Goal: Task Accomplishment & Management: Manage account settings

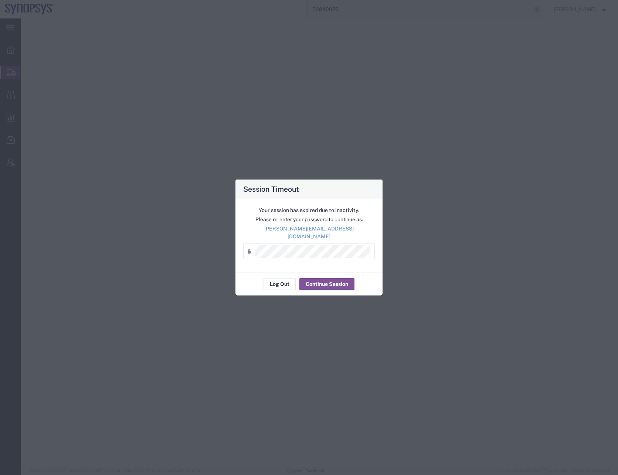
select select
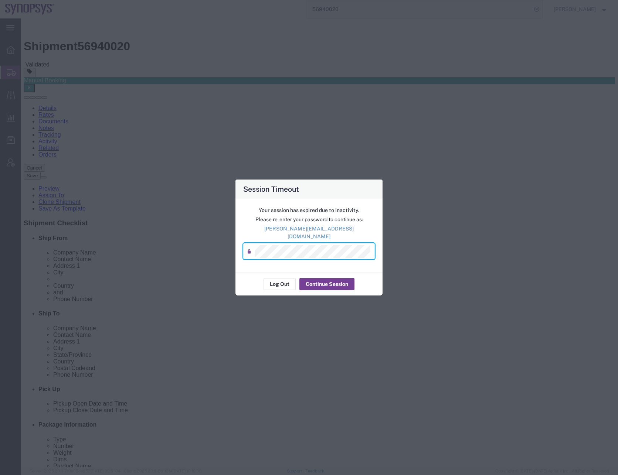
click at [322, 280] on button "Continue Session" at bounding box center [326, 284] width 55 height 12
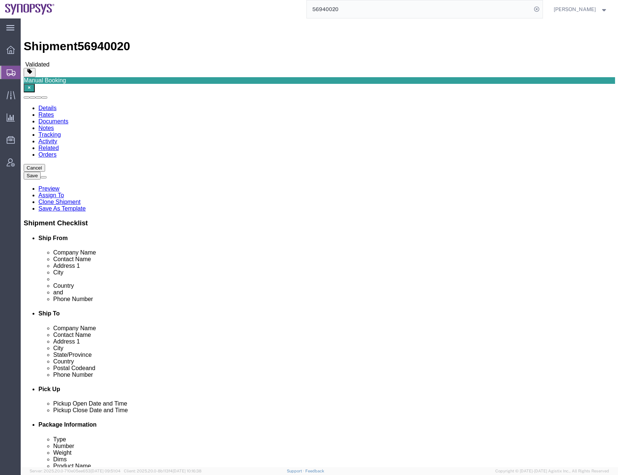
click at [330, 11] on input "56940020" at bounding box center [419, 9] width 225 height 18
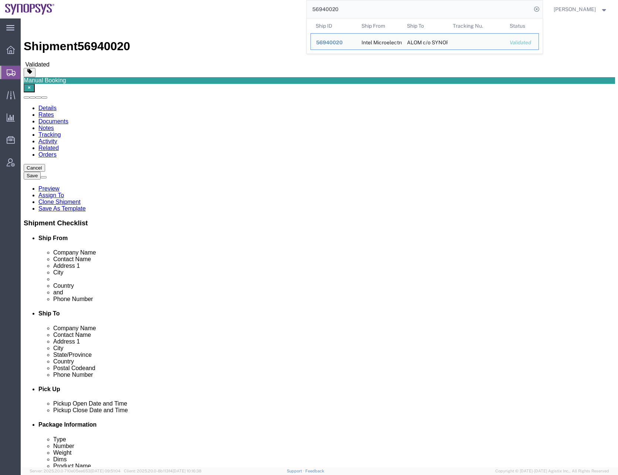
click at [330, 11] on input "56940020" at bounding box center [419, 9] width 225 height 18
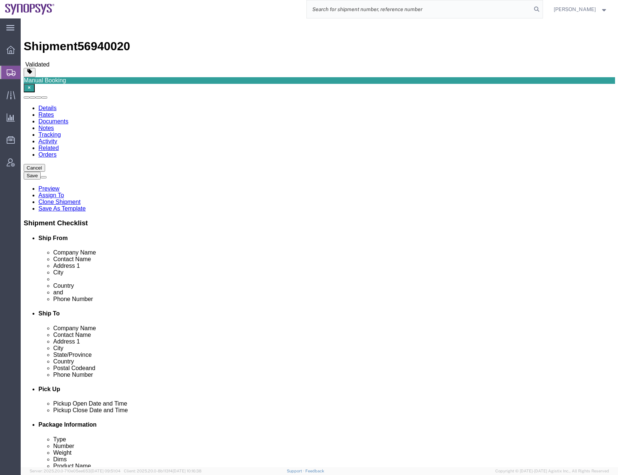
paste input "56981361"
type input "56981361"
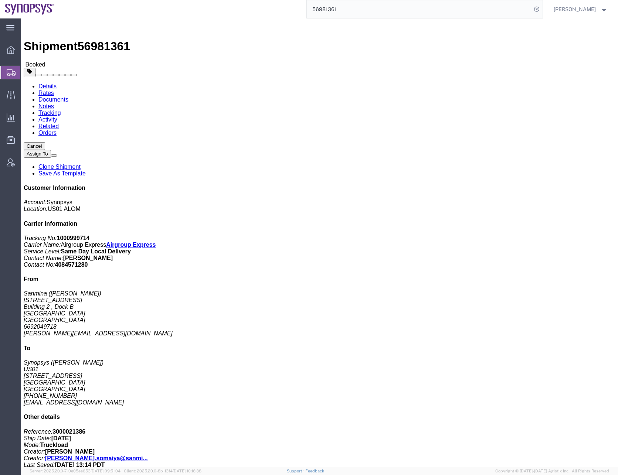
click div "2 Pallet(s) Oversized (Not Stackable) Total weight: 150.00 LBS Tracking: 569813…"
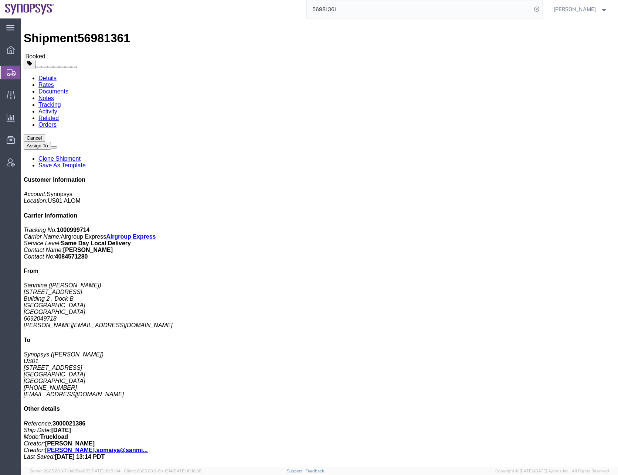
scroll to position [7, 0]
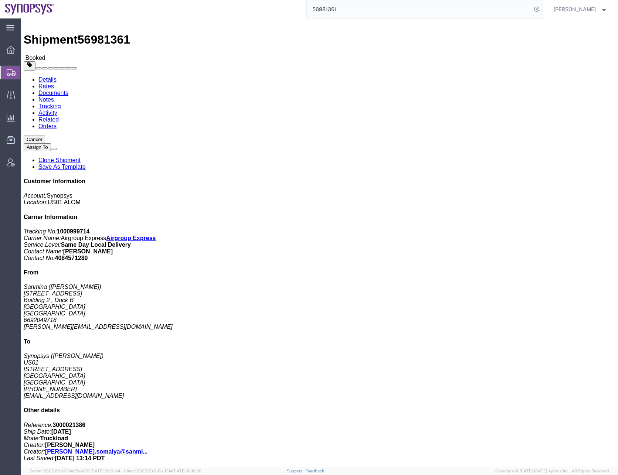
click div "2 Pallet(s) Oversized (Not Stackable) Total weight: 150.00 LBS Tracking: 569813…"
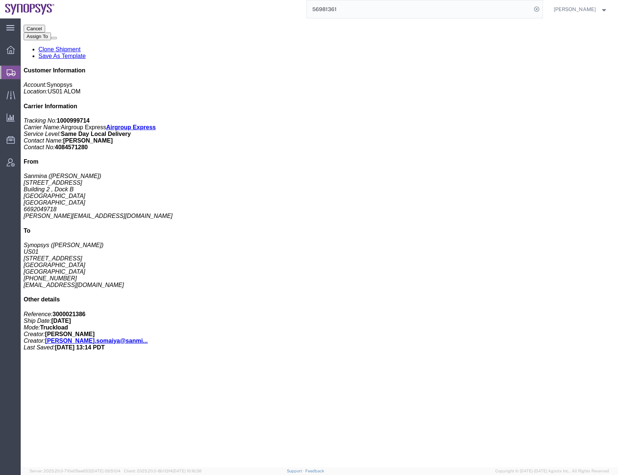
click div "2 Pallet(s) Oversized (Not Stackable) Total weight: 150.00 LBS Tracking: 569813…"
click p "Class: 50"
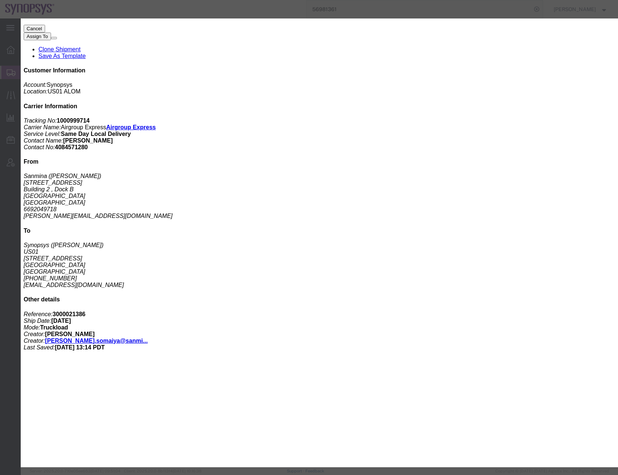
click button "button"
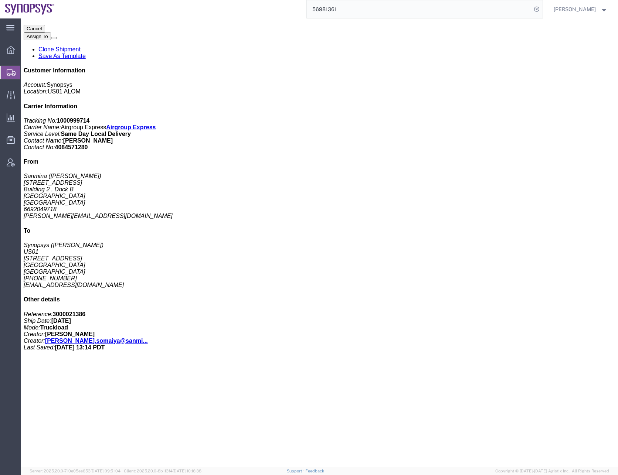
click div "2 Pallet(s) Oversized (Not Stackable) Total weight: 150.00 LBS Tracking: 569813…"
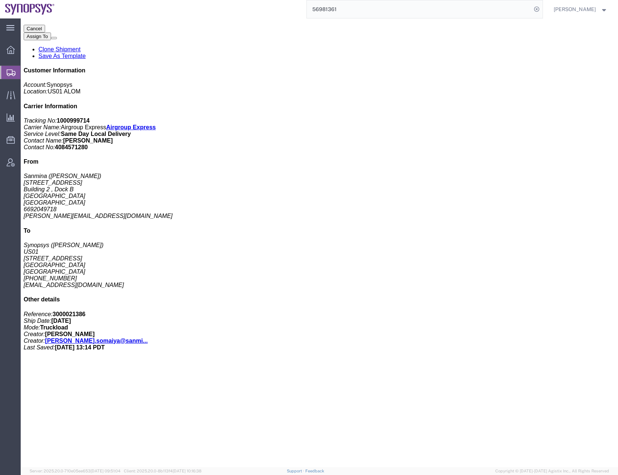
click link "Documents"
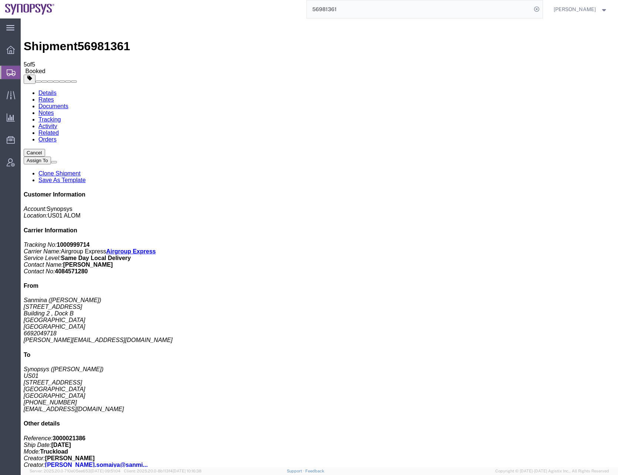
click at [48, 90] on link "Details" at bounding box center [47, 93] width 18 height 6
click span "button"
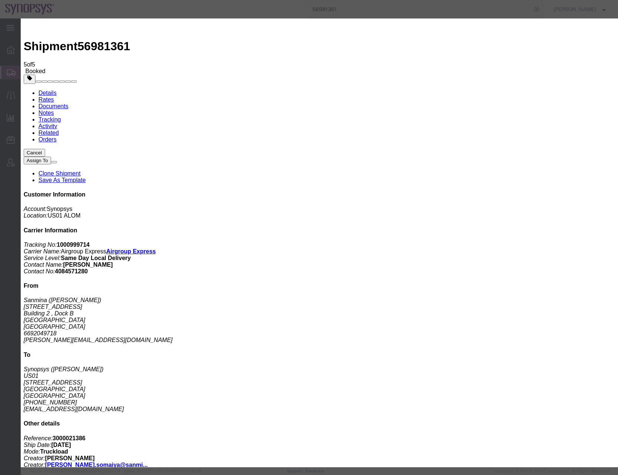
drag, startPoint x: 277, startPoint y: 102, endPoint x: 257, endPoint y: 102, distance: 20.0
click div "Weight 150 kgs lbs"
type input "300"
click h3 "Edit Package"
click select "Bale(s) Basket(s) Bolt(s) Bottle(s) Buckets Bulk Bundle(s) Can(s) Cardboard Box…"
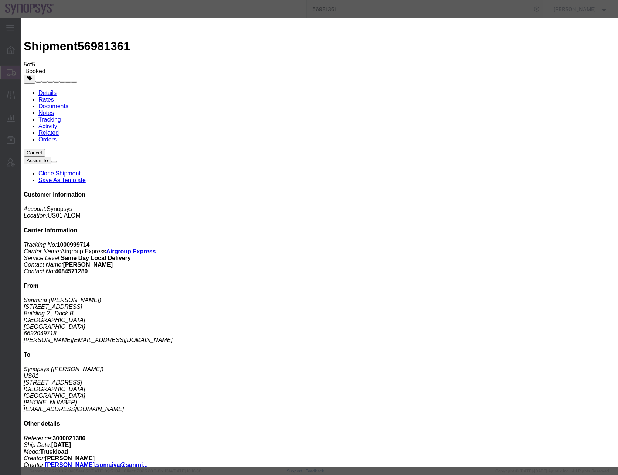
select select "PSNS"
click select "Bale(s) Basket(s) Bolt(s) Bottle(s) Buckets Bulk Bundle(s) Can(s) Cardboard Box…"
click button "Save"
click button "Close"
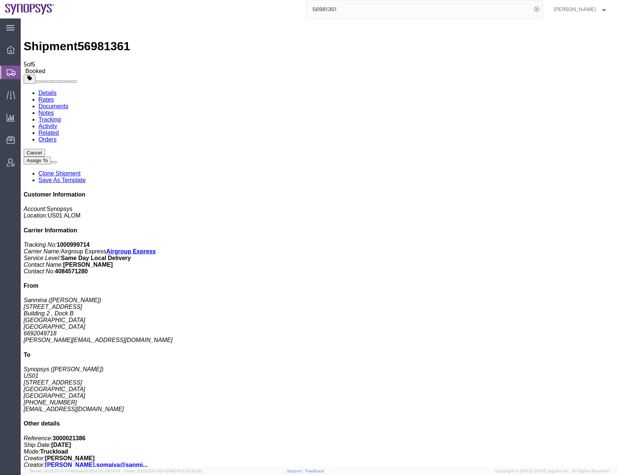
click div "2 Pallet(s) Oversized (Not Stackable) Total weight: 150.00 LBS Tracking: 569813…"
click link "Documents"
checkbox input "false"
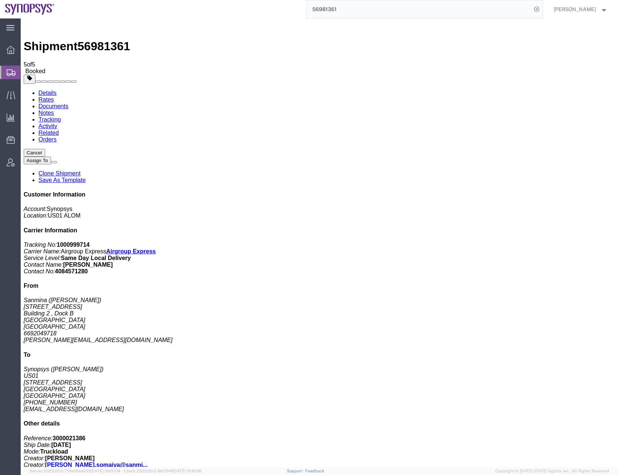
checkbox input "false"
click at [48, 90] on link "Details" at bounding box center [47, 93] width 18 height 6
click span "button"
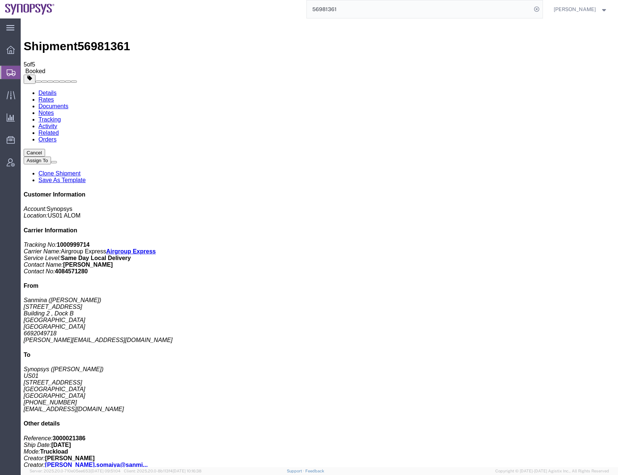
click link "Add Package"
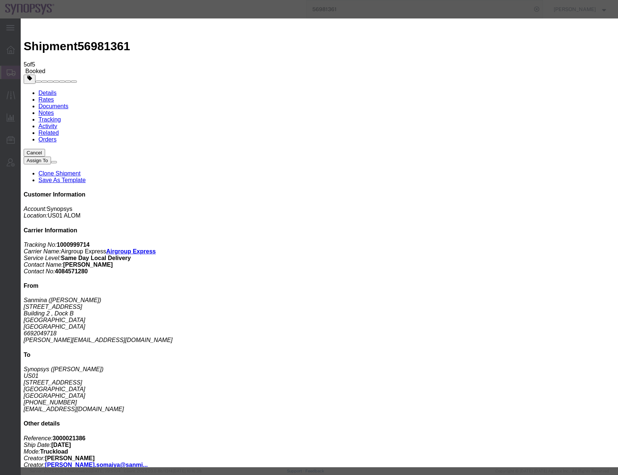
click button "Close"
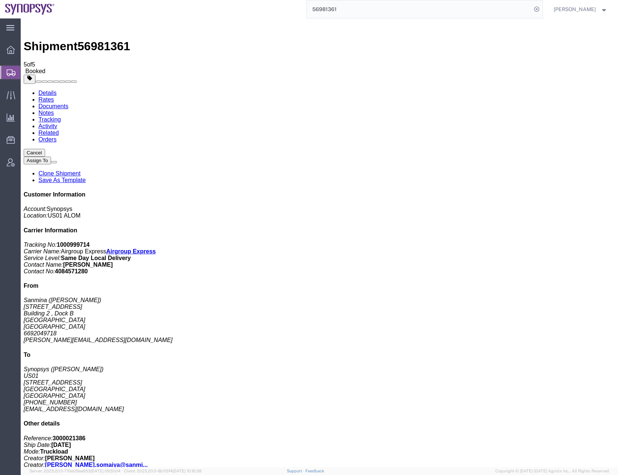
click span "button"
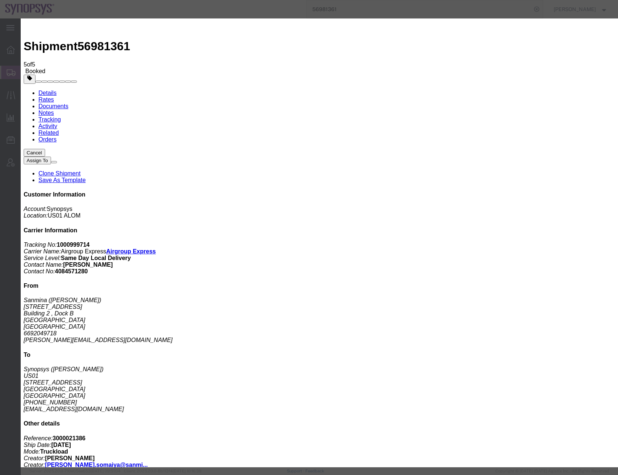
drag, startPoint x: 277, startPoint y: 55, endPoint x: 248, endPoint y: 60, distance: 29.2
click div "Carton Count 2"
type input "1"
click button "Save"
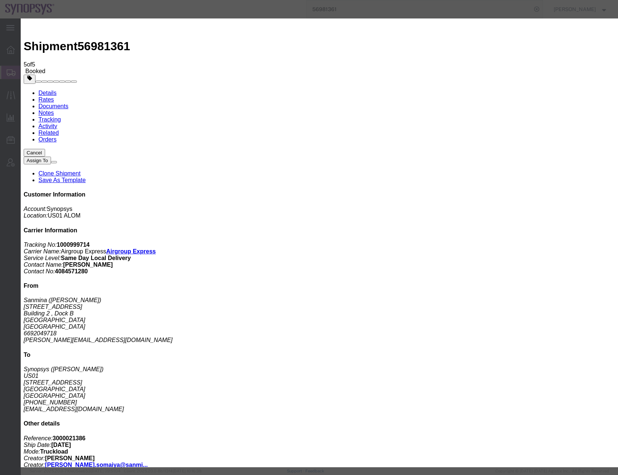
click button "Save"
click button "Close"
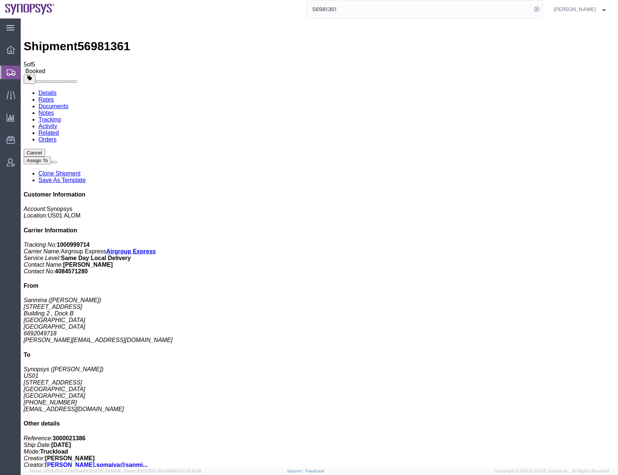
click div "2 Pallet(s) Oversized (Not Stackable) Total weight: 150.00 LBS Tracking: 569813…"
click span "button"
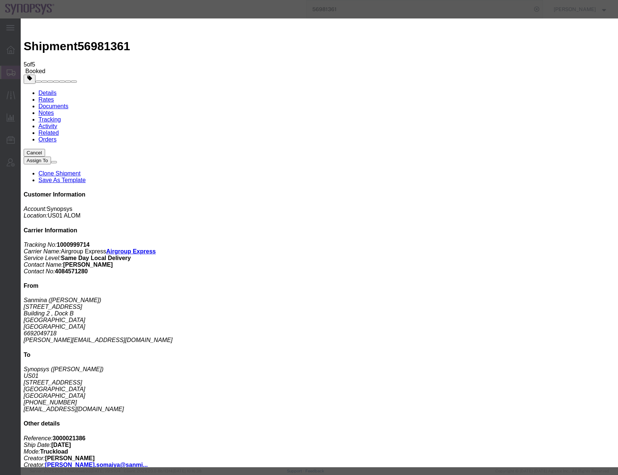
click button "Close"
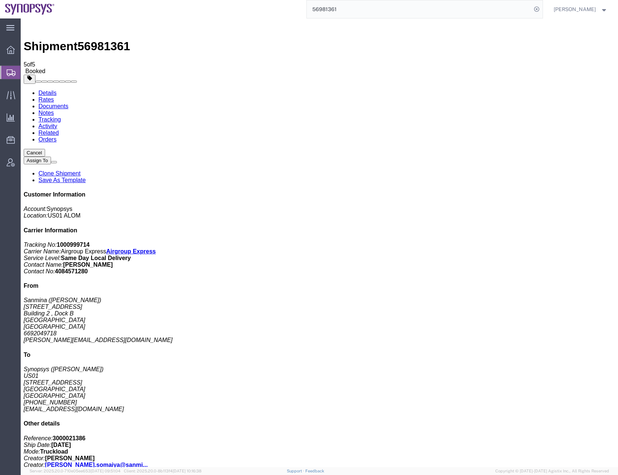
click div "2 Pallet(s) Oversized (Not Stackable) Total weight: 150.00 LBS Tracking: 569813…"
click link "Add Package"
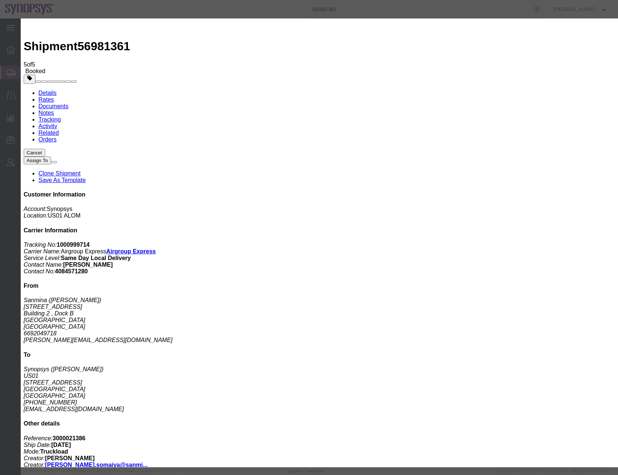
click button "Close"
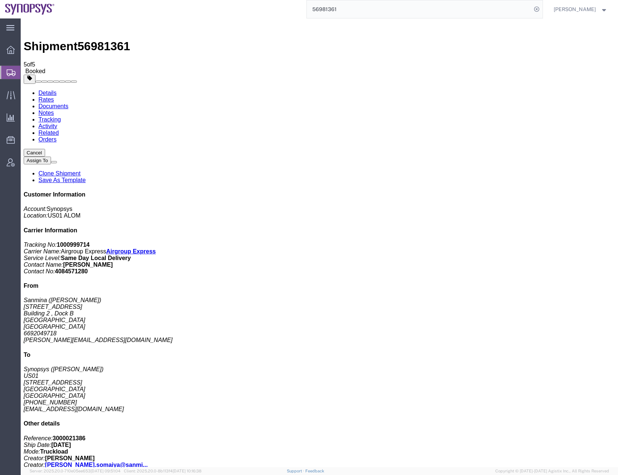
click div "2 Pallet(s) Oversized (Not Stackable) Total weight: 150.00 LBS Tracking: 569813…"
click p "Tracking: 56981361"
click link "Documents"
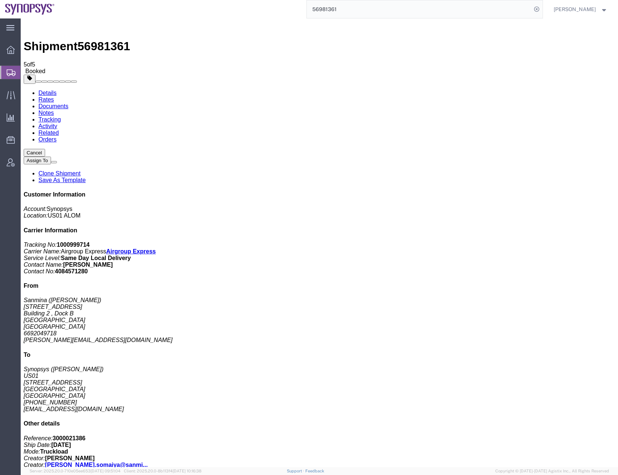
checkbox input "true"
checkbox input "false"
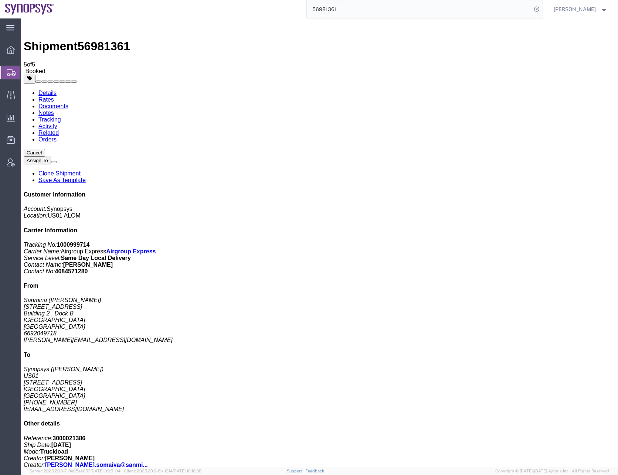
checkbox input "true"
